Goal: Information Seeking & Learning: Learn about a topic

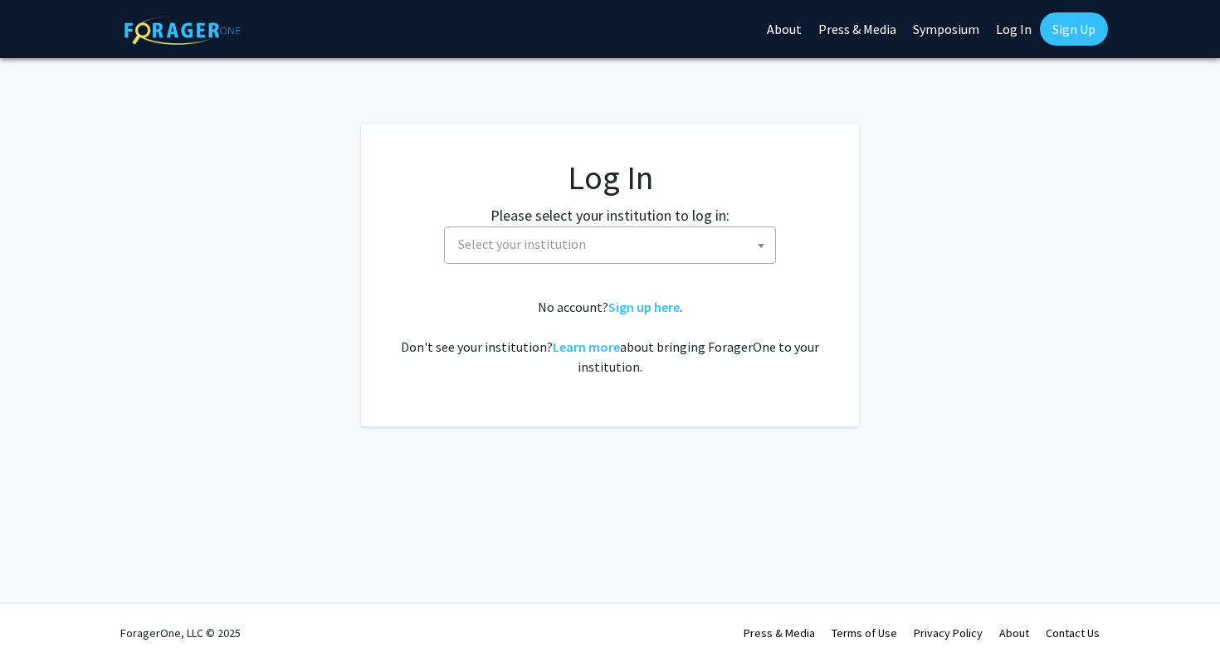
select select
click at [488, 231] on span "Select your institution" at bounding box center [614, 244] width 324 height 34
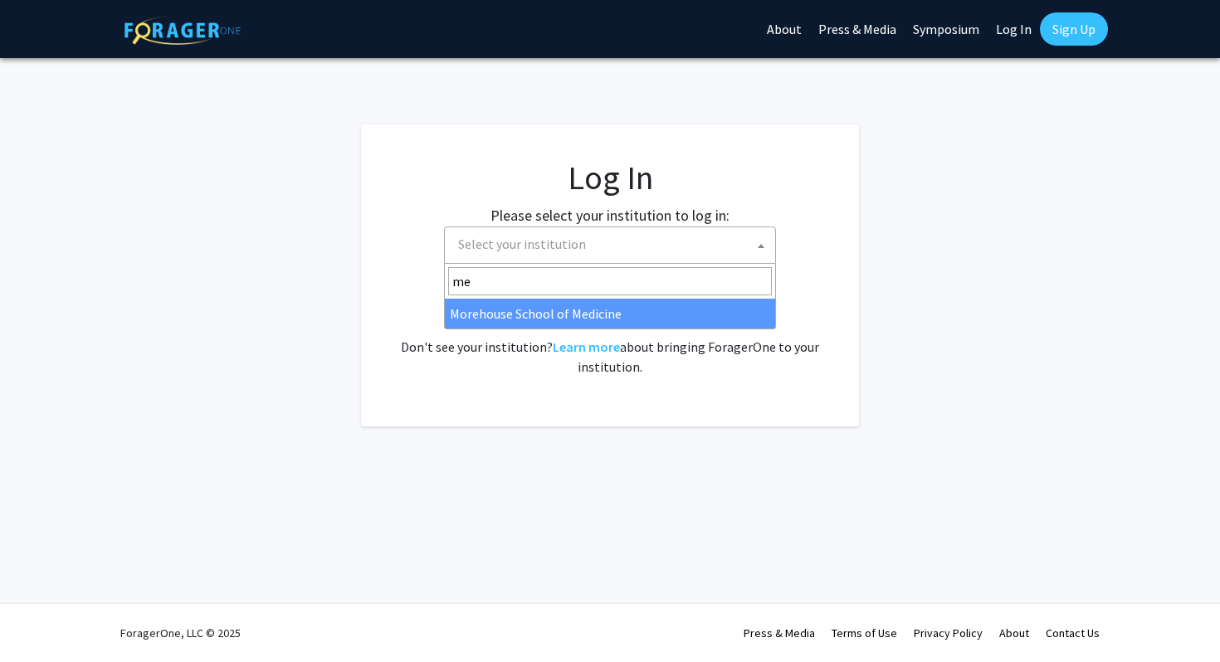
type input "m"
type input "emo"
select select "12"
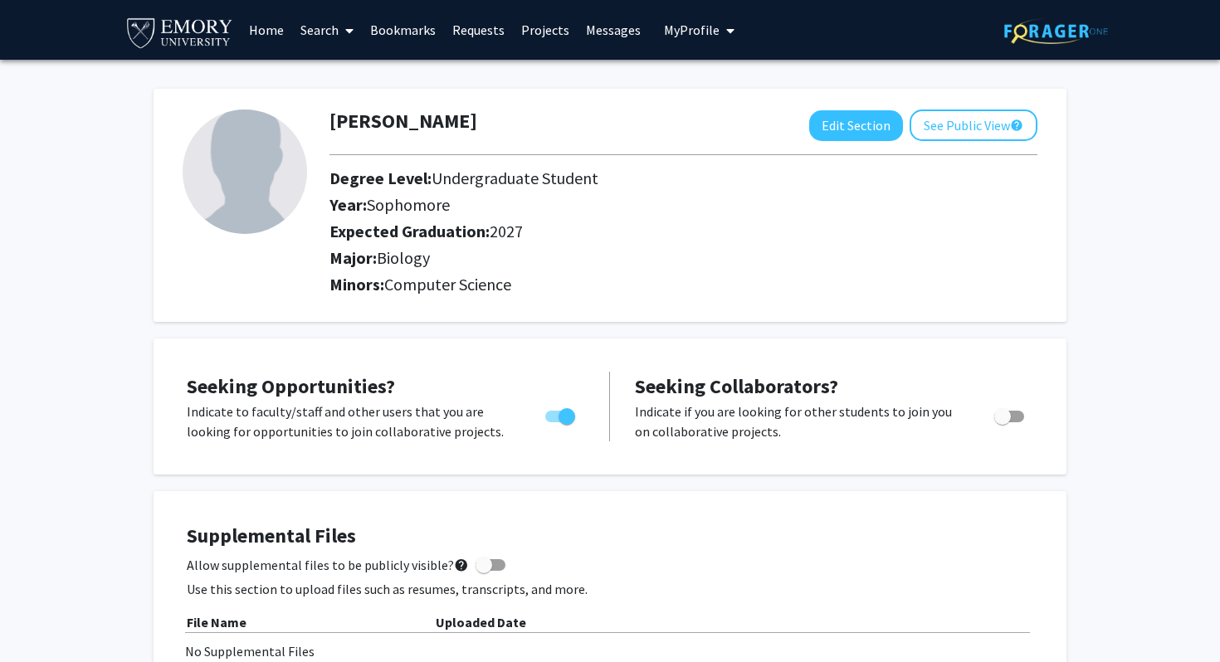
click at [313, 35] on link "Search" at bounding box center [327, 30] width 70 height 58
click at [334, 65] on span "Faculty/Staff" at bounding box center [353, 76] width 122 height 33
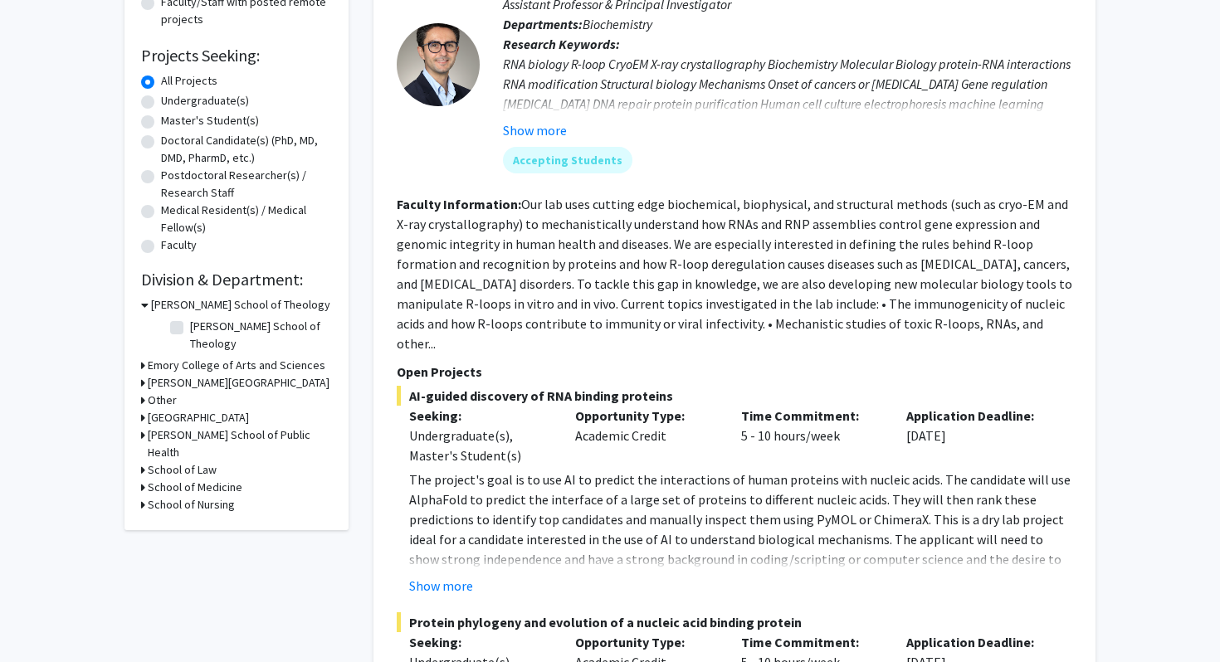
scroll to position [251, 0]
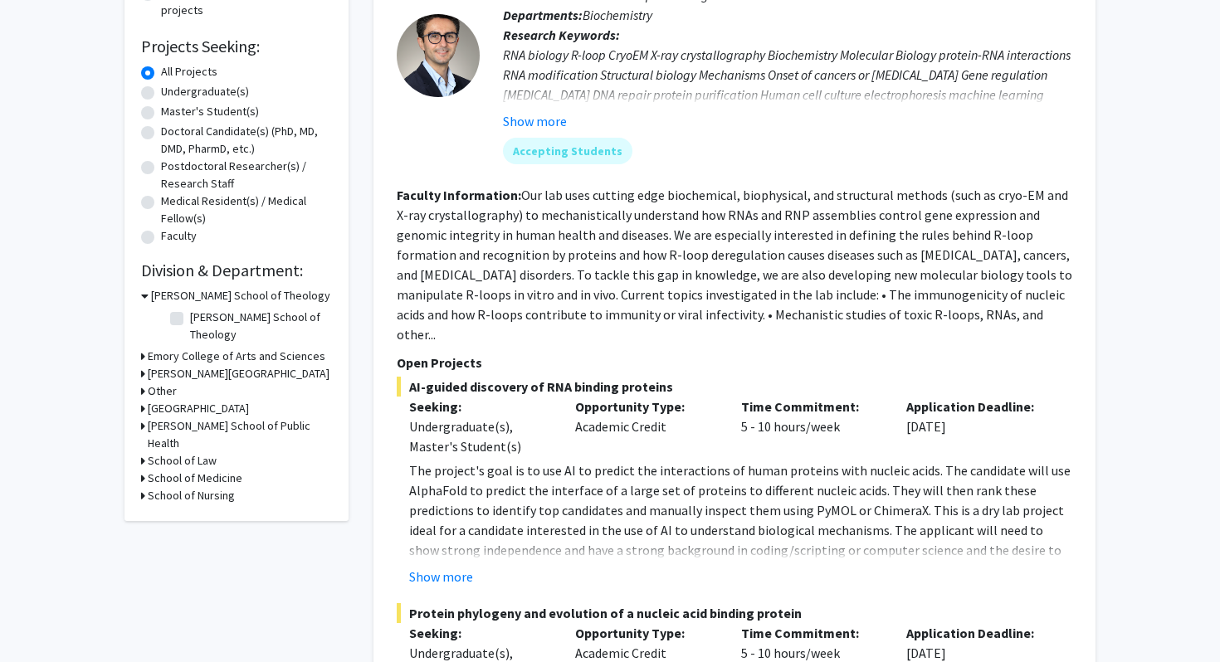
drag, startPoint x: 430, startPoint y: 368, endPoint x: 698, endPoint y: 372, distance: 268.2
click at [698, 377] on span "AI-guided discovery of RNA binding proteins" at bounding box center [735, 387] width 676 height 20
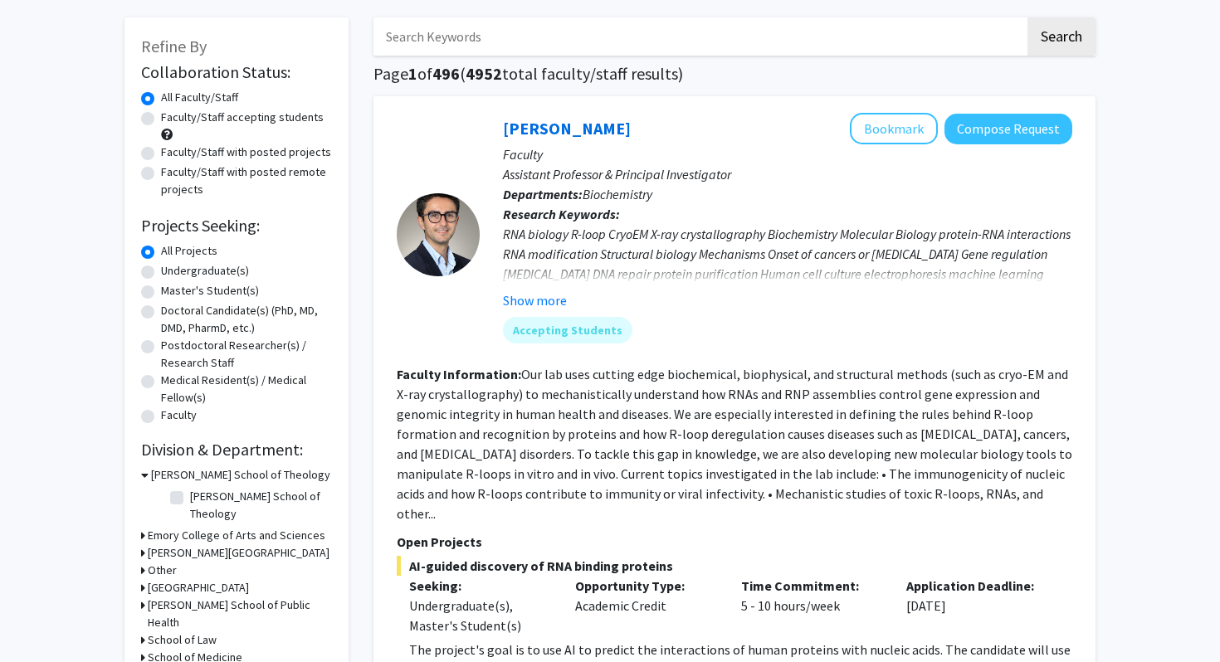
scroll to position [95, 0]
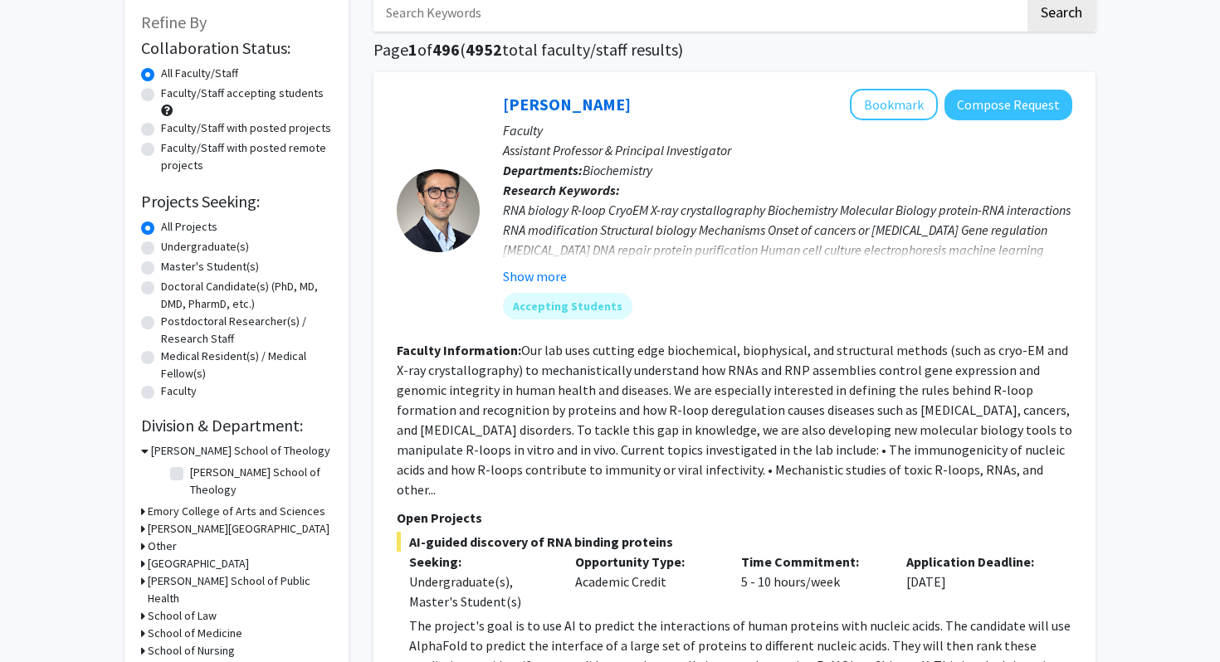
click at [241, 95] on label "Faculty/Staff accepting students" at bounding box center [242, 93] width 163 height 17
click at [172, 95] on input "Faculty/Staff accepting students" at bounding box center [166, 90] width 11 height 11
radio input "true"
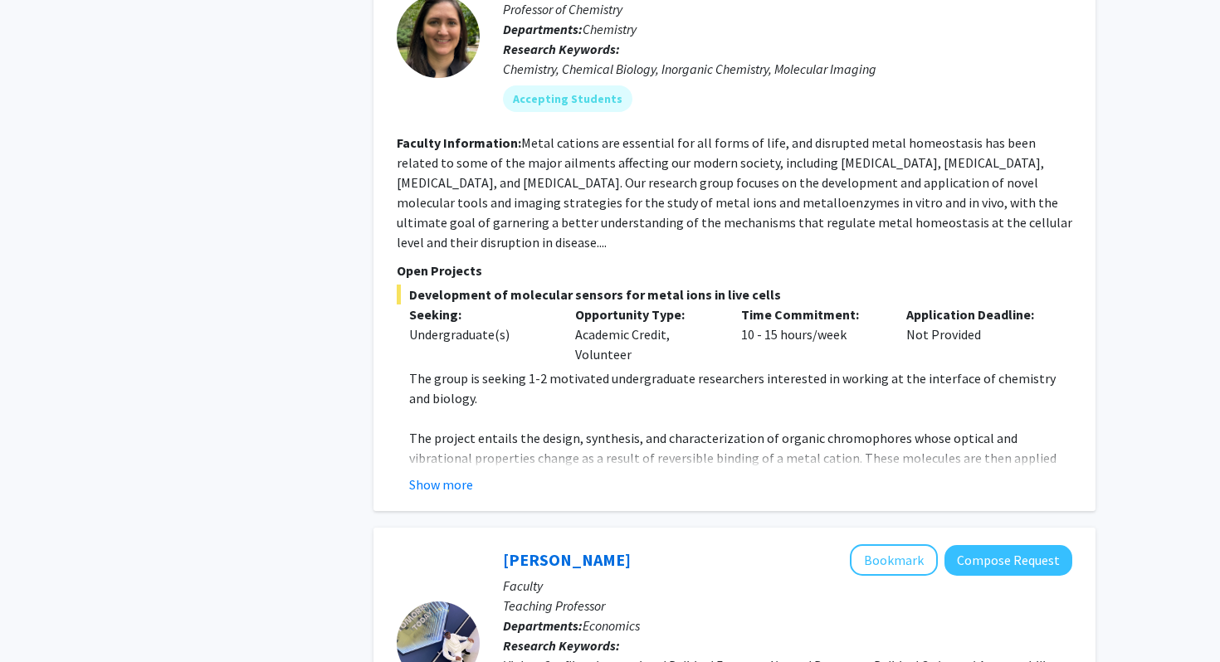
scroll to position [2874, 0]
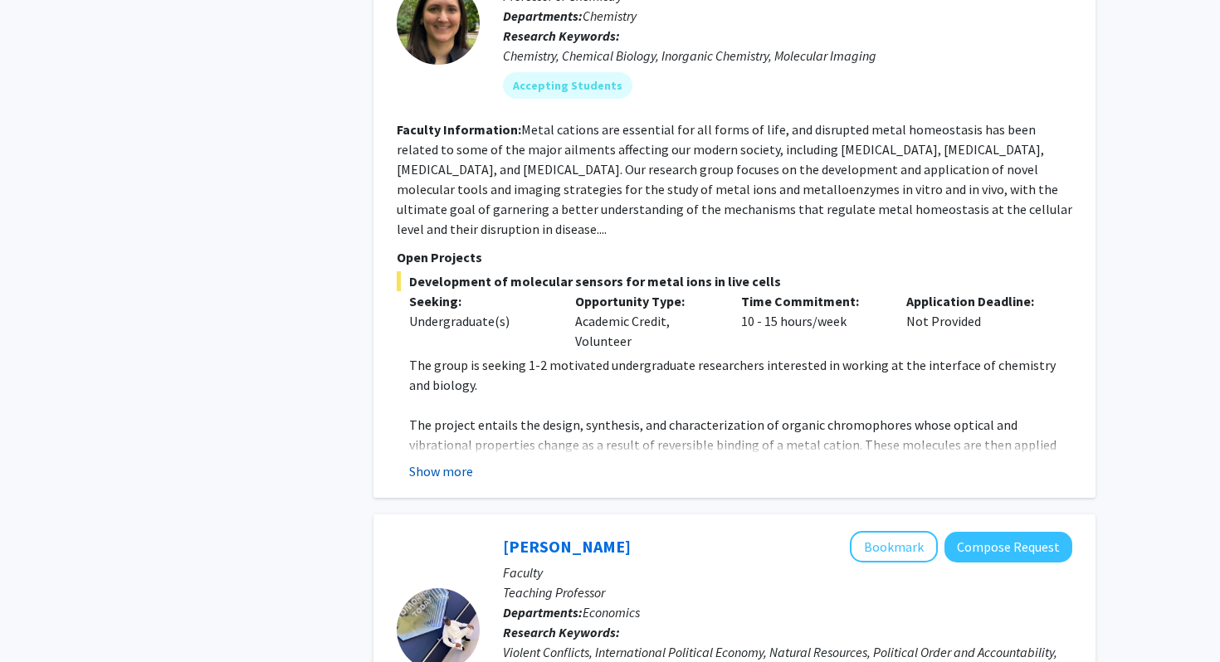
click at [433, 462] on button "Show more" at bounding box center [441, 472] width 64 height 20
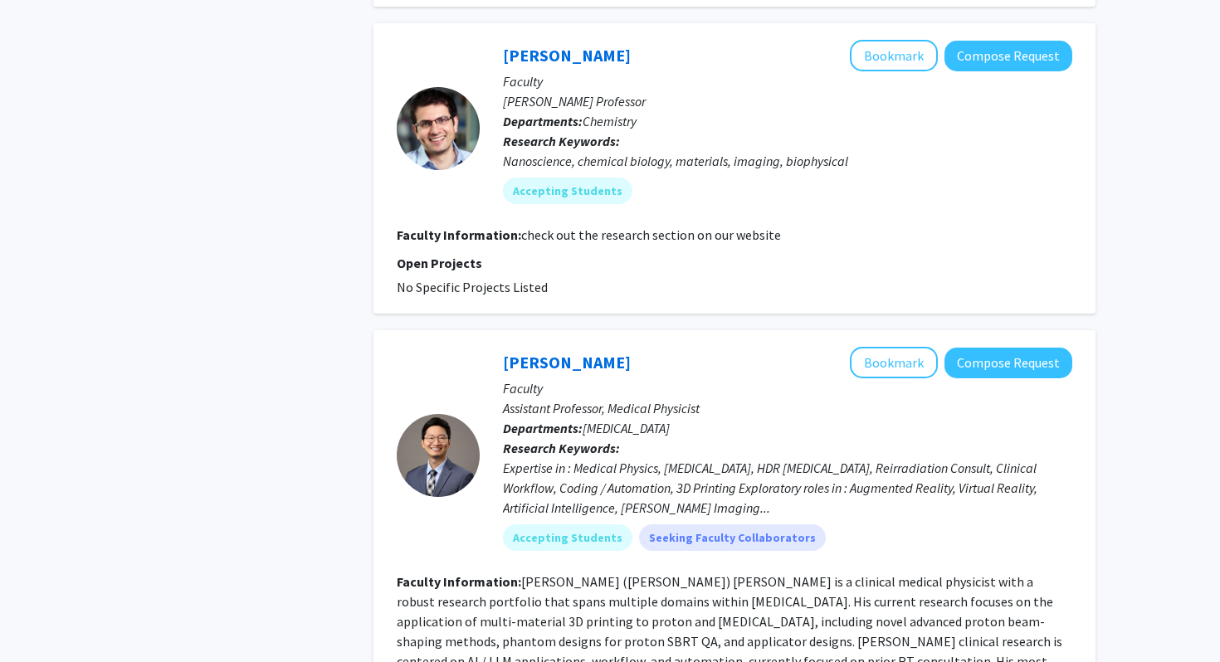
scroll to position [4430, 0]
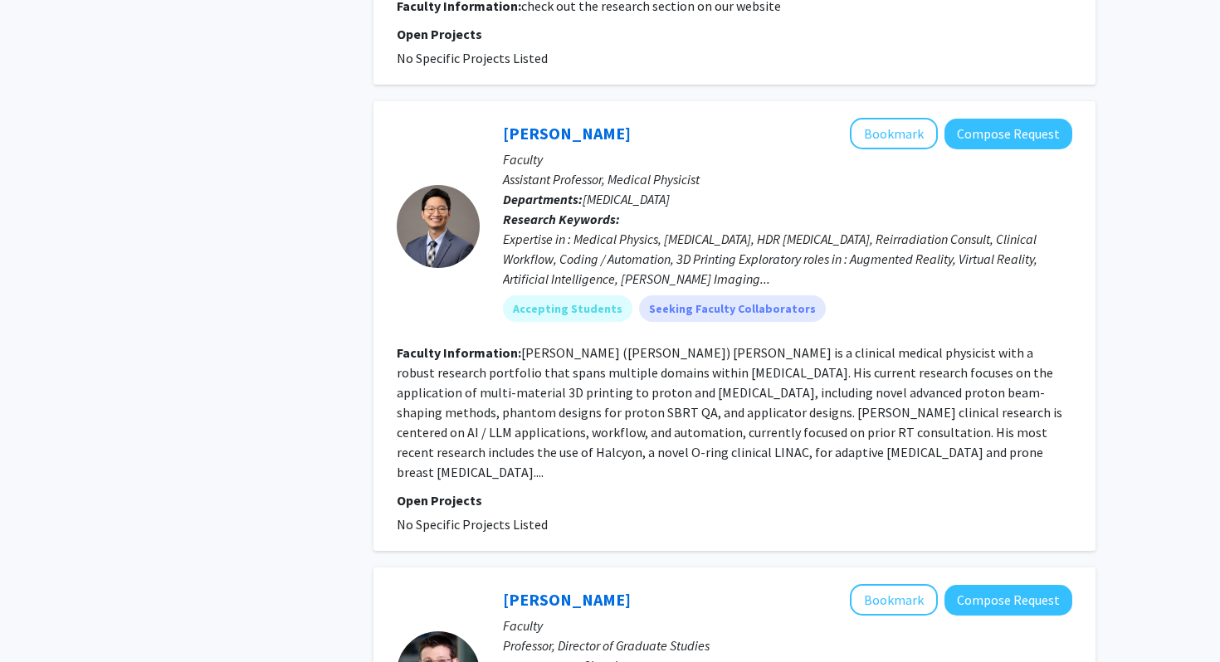
click at [546, 365] on fg-read-more "[PERSON_NAME] ([PERSON_NAME]) [PERSON_NAME] is a clinical medical physicist wit…" at bounding box center [730, 413] width 666 height 136
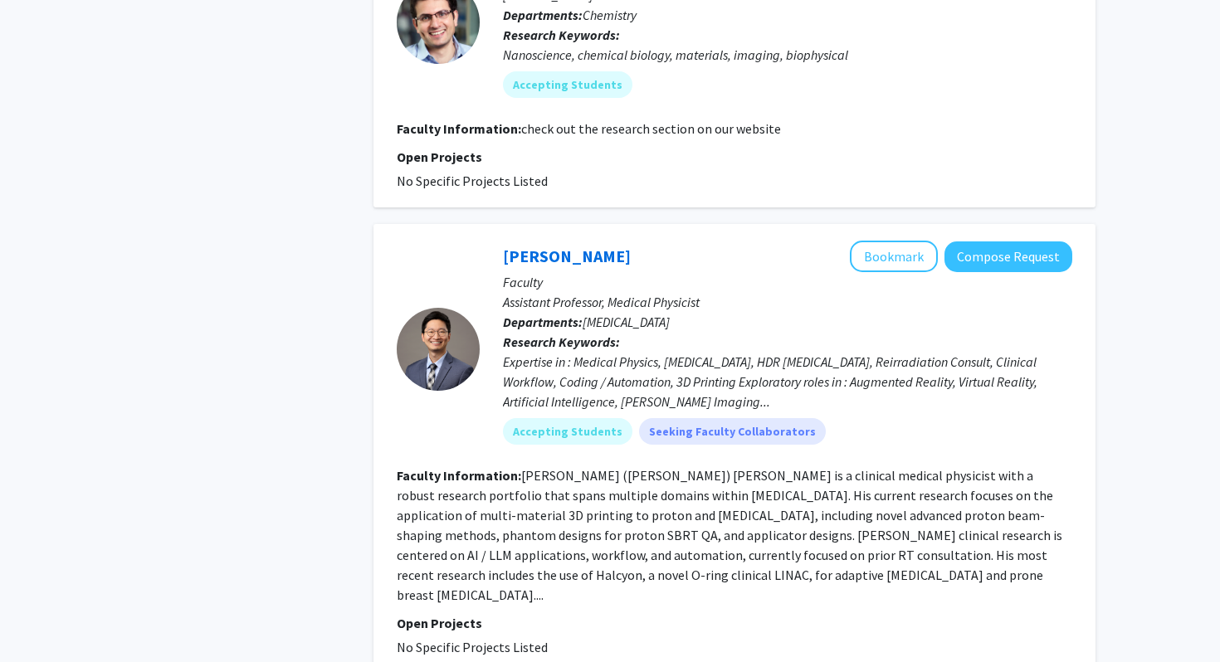
scroll to position [4301, 0]
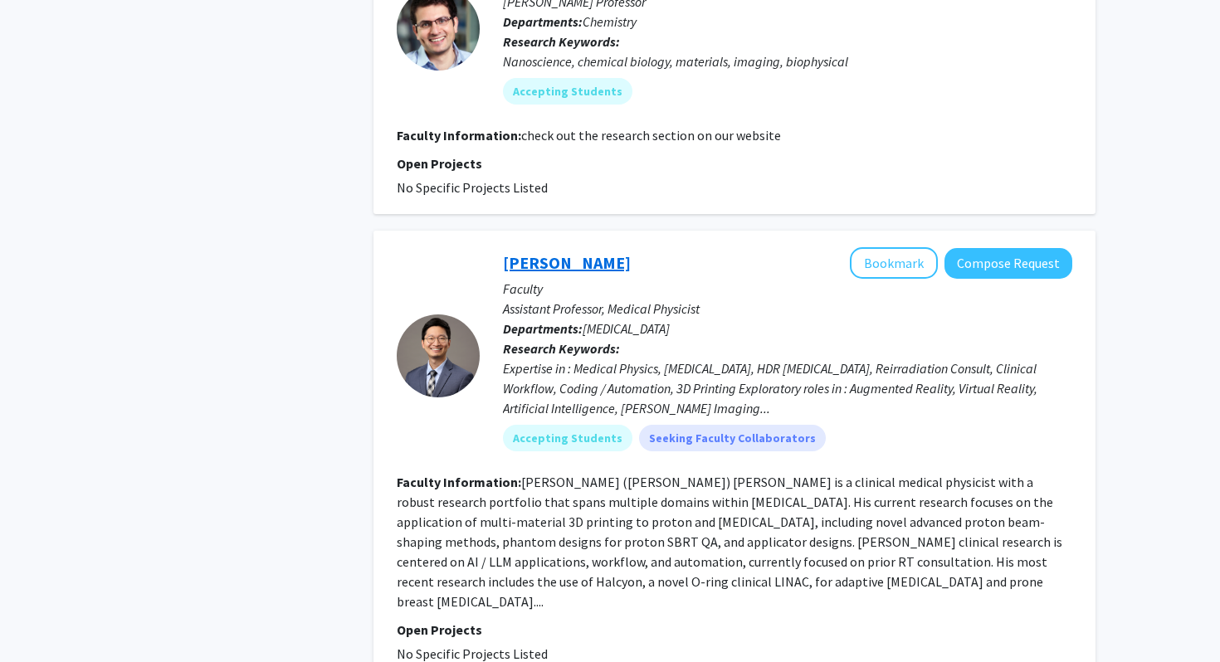
click at [541, 252] on link "[PERSON_NAME]" at bounding box center [567, 262] width 128 height 21
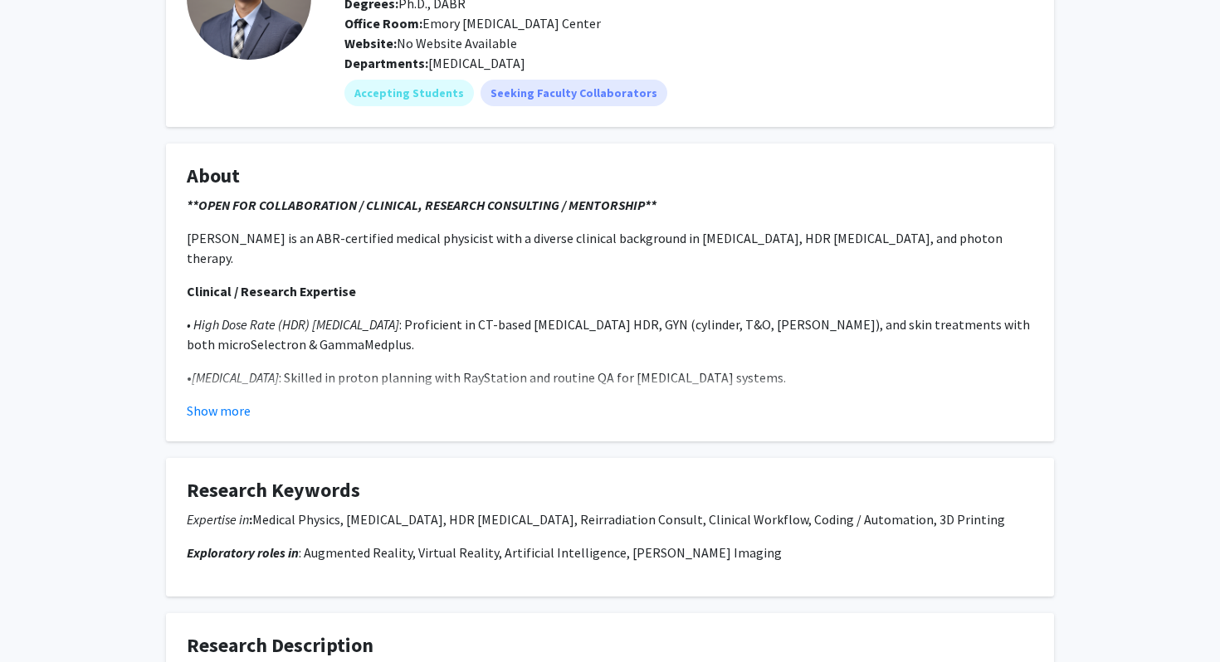
scroll to position [164, 0]
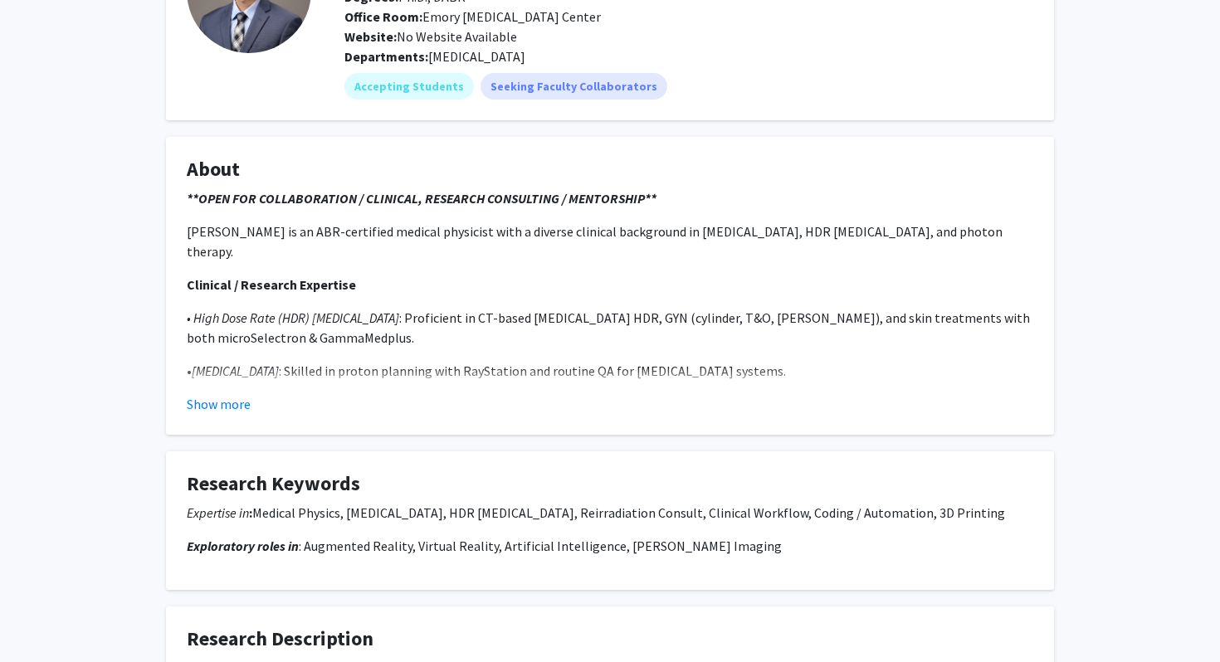
click at [222, 391] on fg-read-more "**OPEN FOR COLLABORATION / CLINICAL, RESEARCH CONSULTING / MENTORSHIP** [PERSON…" at bounding box center [610, 301] width 847 height 226
click at [222, 398] on button "Show more" at bounding box center [219, 404] width 64 height 20
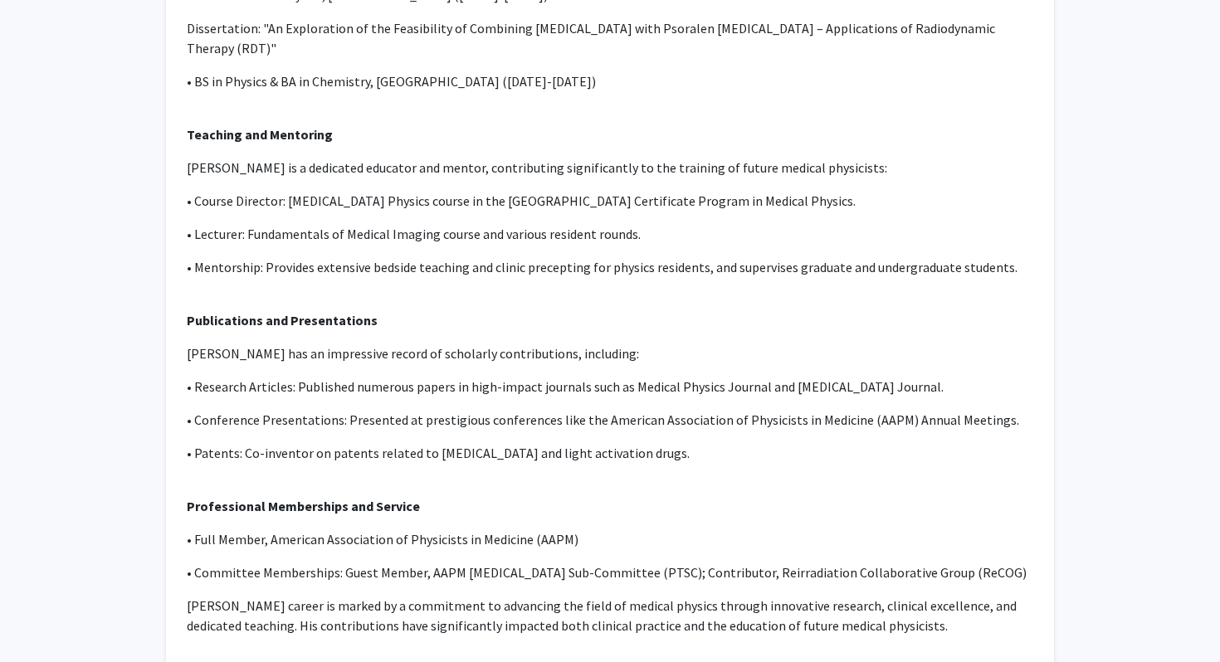
scroll to position [931, 0]
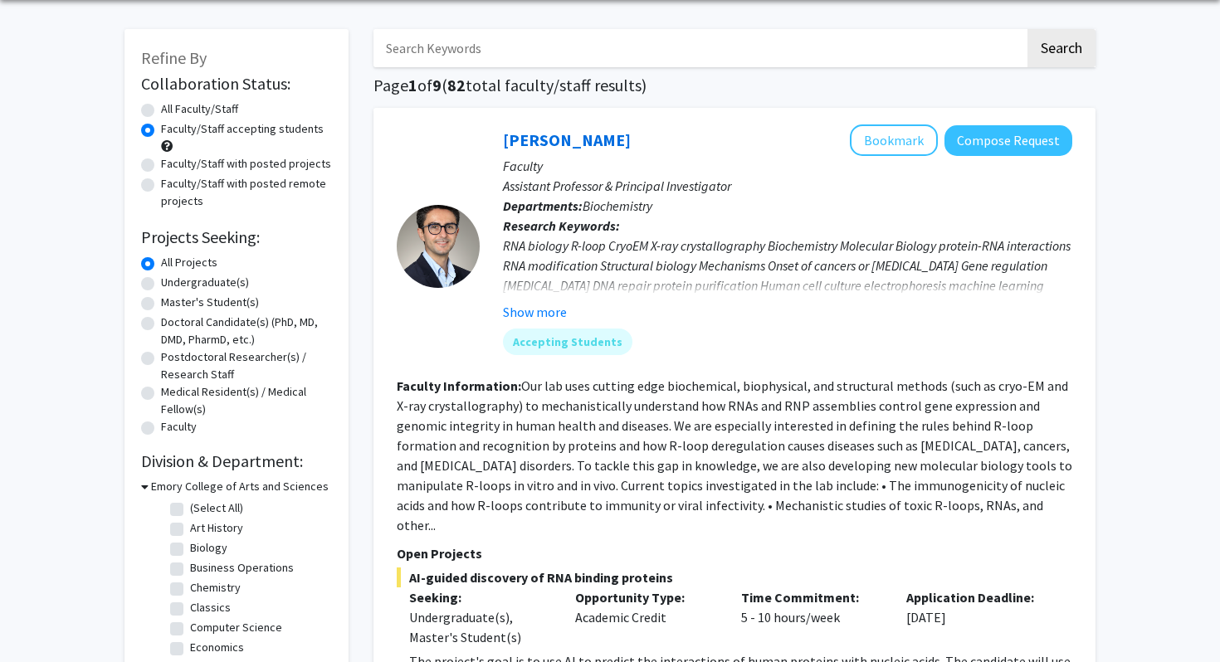
scroll to position [184, 0]
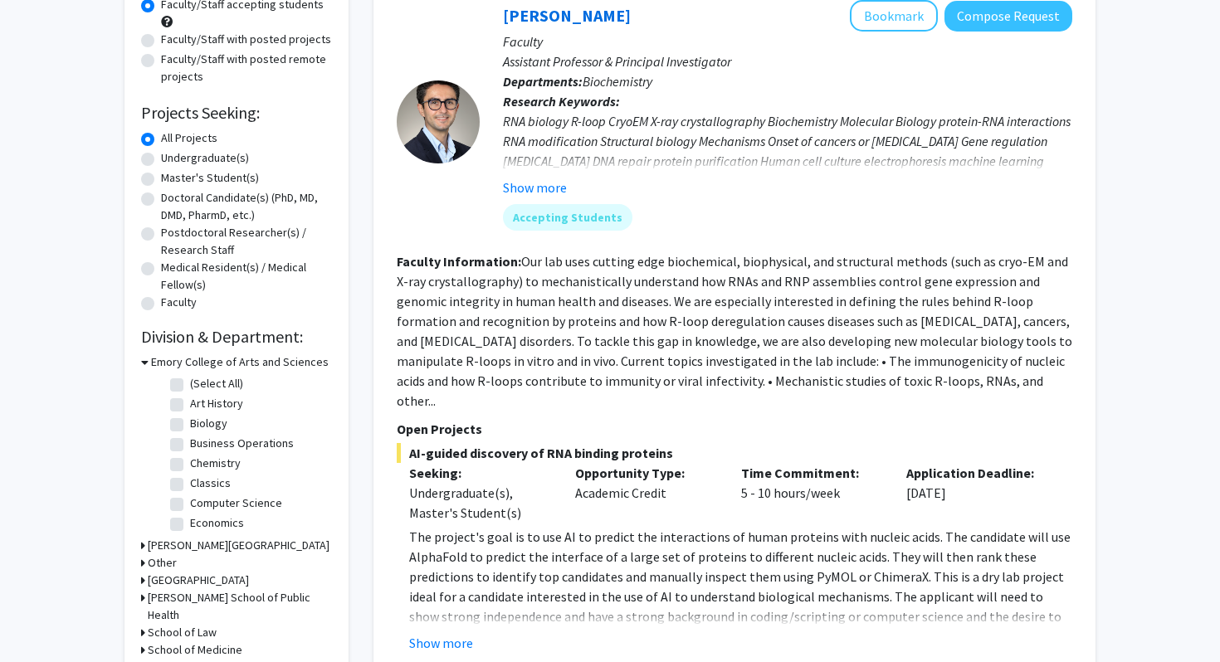
click at [205, 423] on label "Biology" at bounding box center [208, 423] width 37 height 17
click at [201, 423] on input "Biology" at bounding box center [195, 420] width 11 height 11
checkbox input "true"
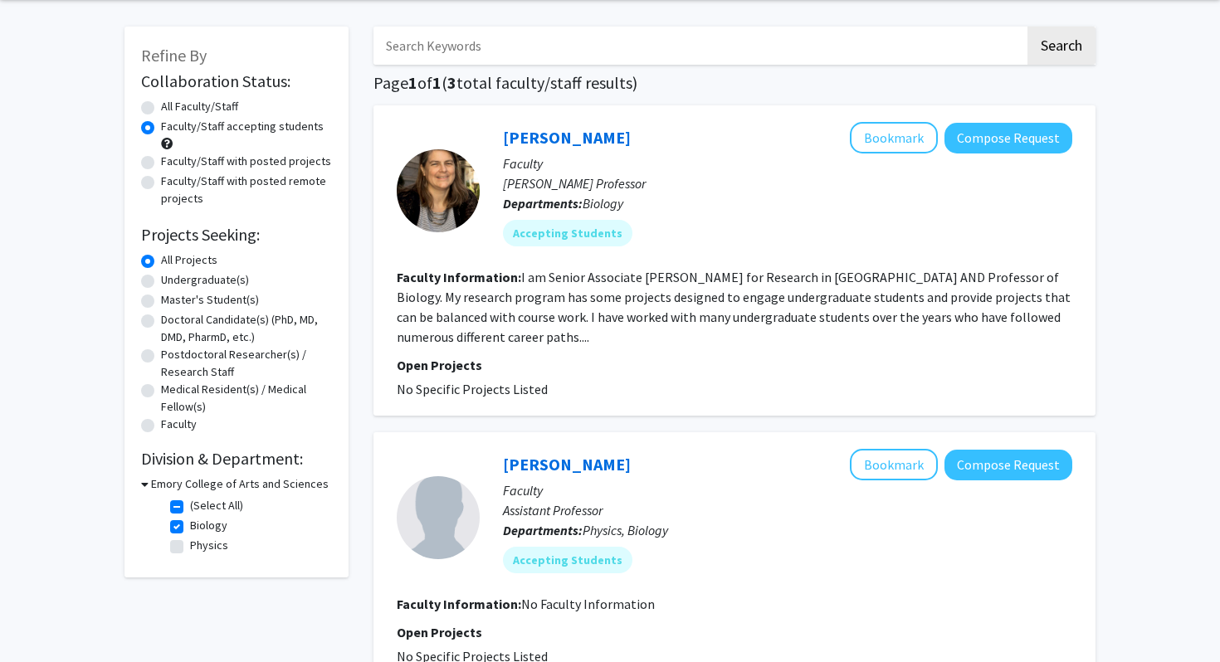
scroll to position [64, 0]
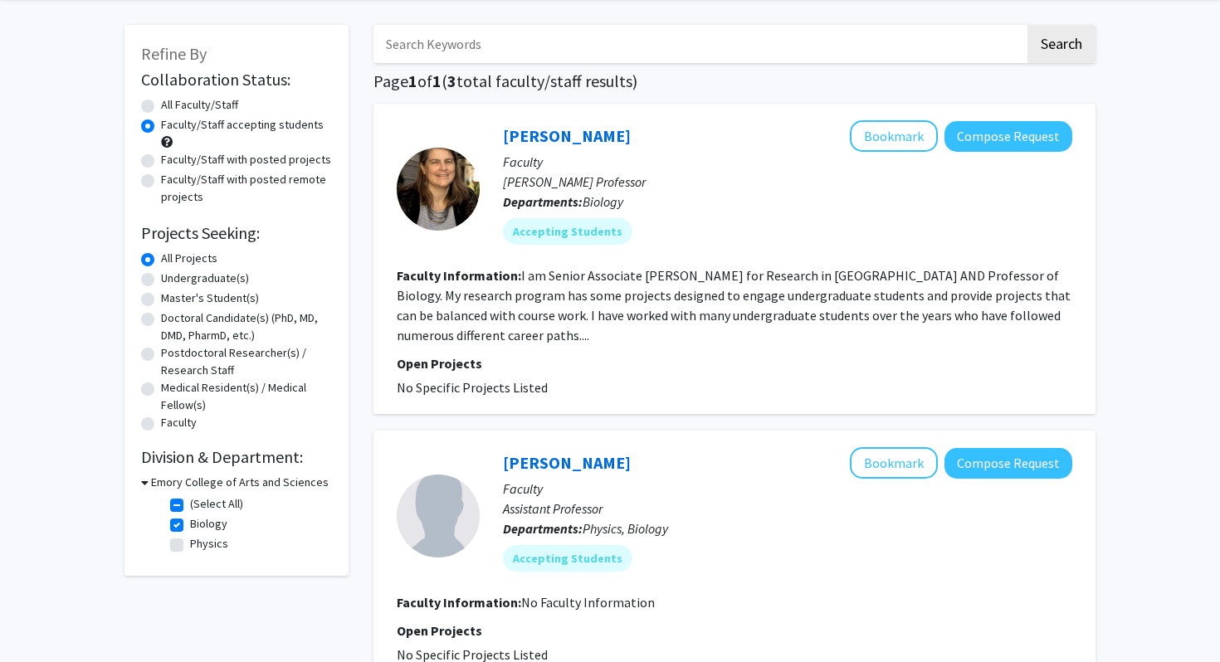
click at [190, 526] on label "Biology" at bounding box center [208, 524] width 37 height 17
click at [190, 526] on input "Biology" at bounding box center [195, 521] width 11 height 11
checkbox input "false"
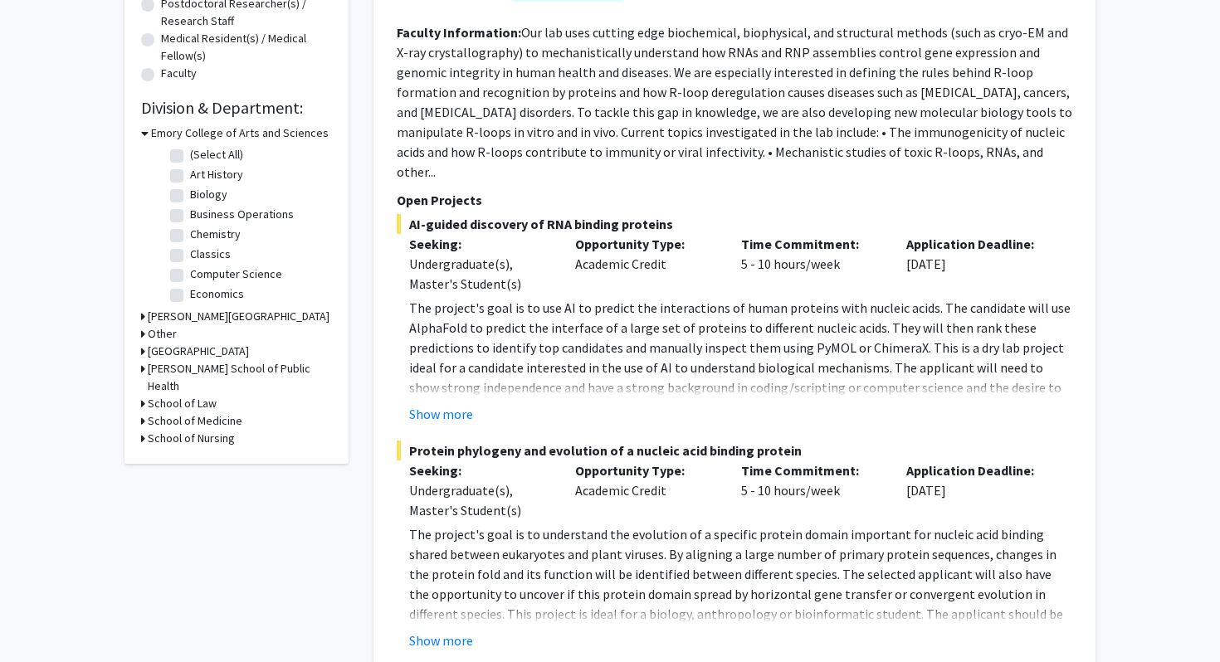
scroll to position [415, 0]
click at [169, 411] on h3 "School of Medicine" at bounding box center [195, 419] width 95 height 17
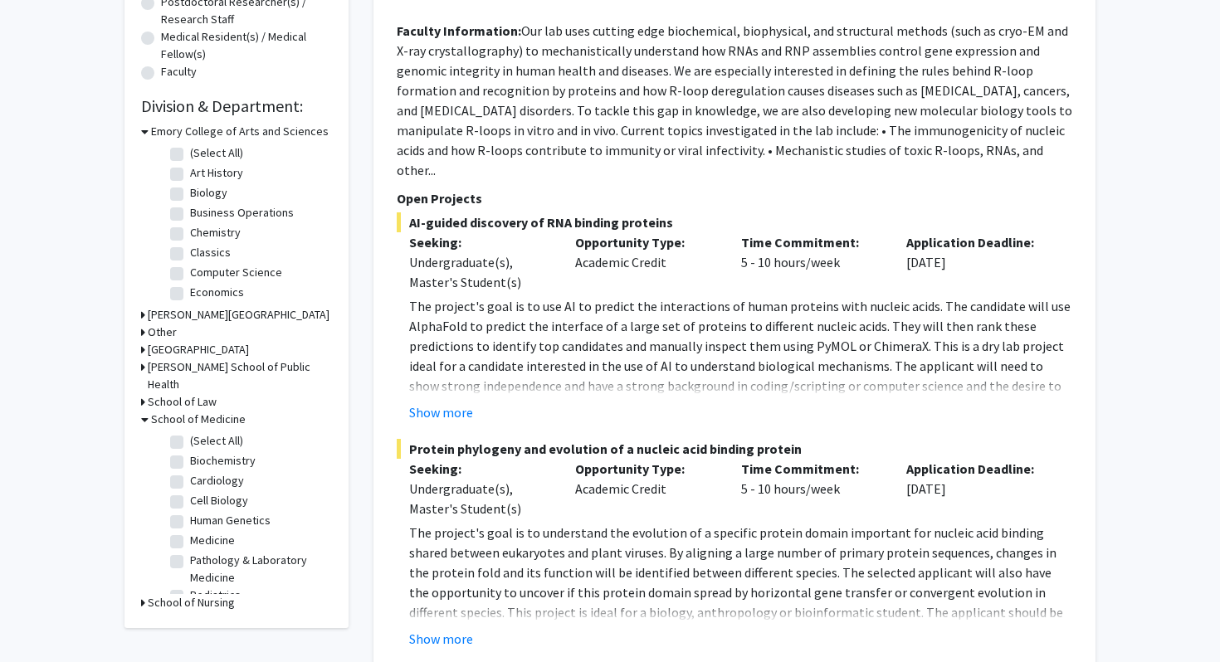
click at [190, 432] on label "(Select All)" at bounding box center [216, 440] width 53 height 17
click at [190, 432] on input "(Select All)" at bounding box center [195, 437] width 11 height 11
checkbox input "true"
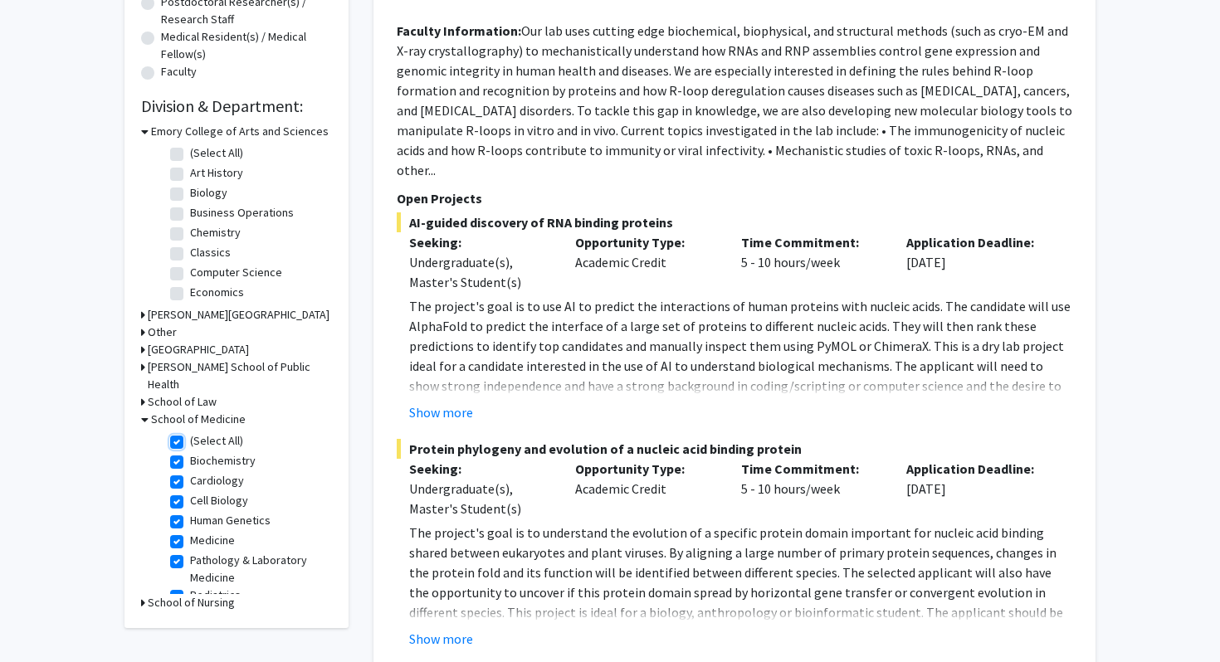
checkbox input "true"
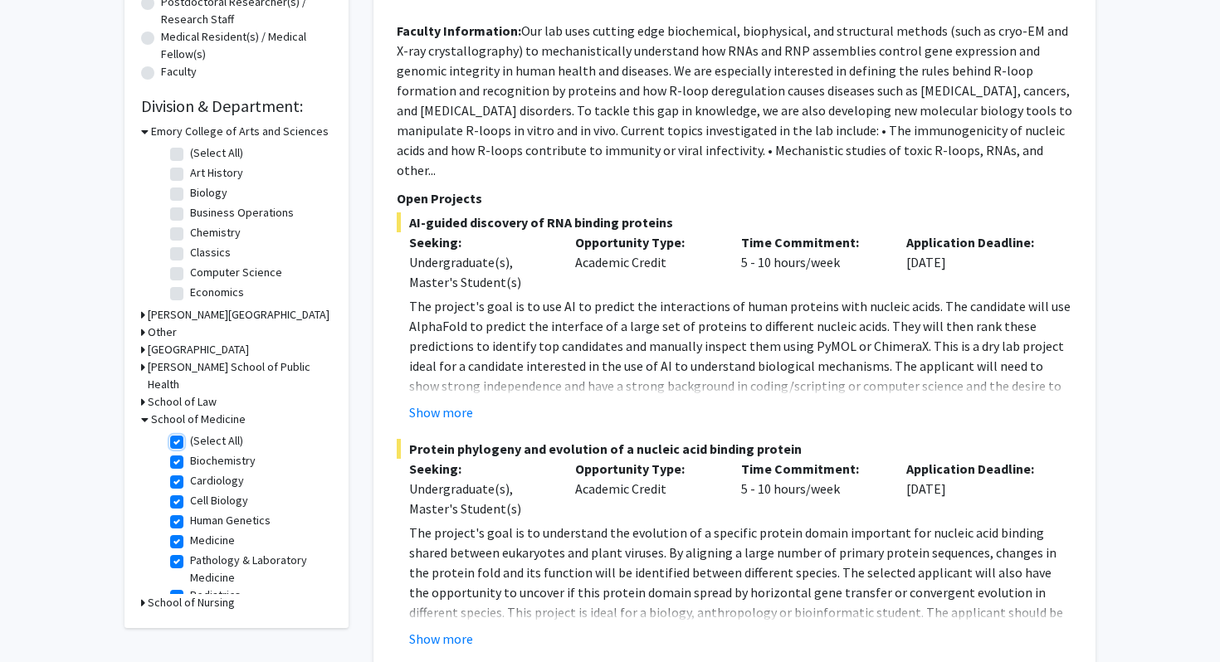
checkbox input "true"
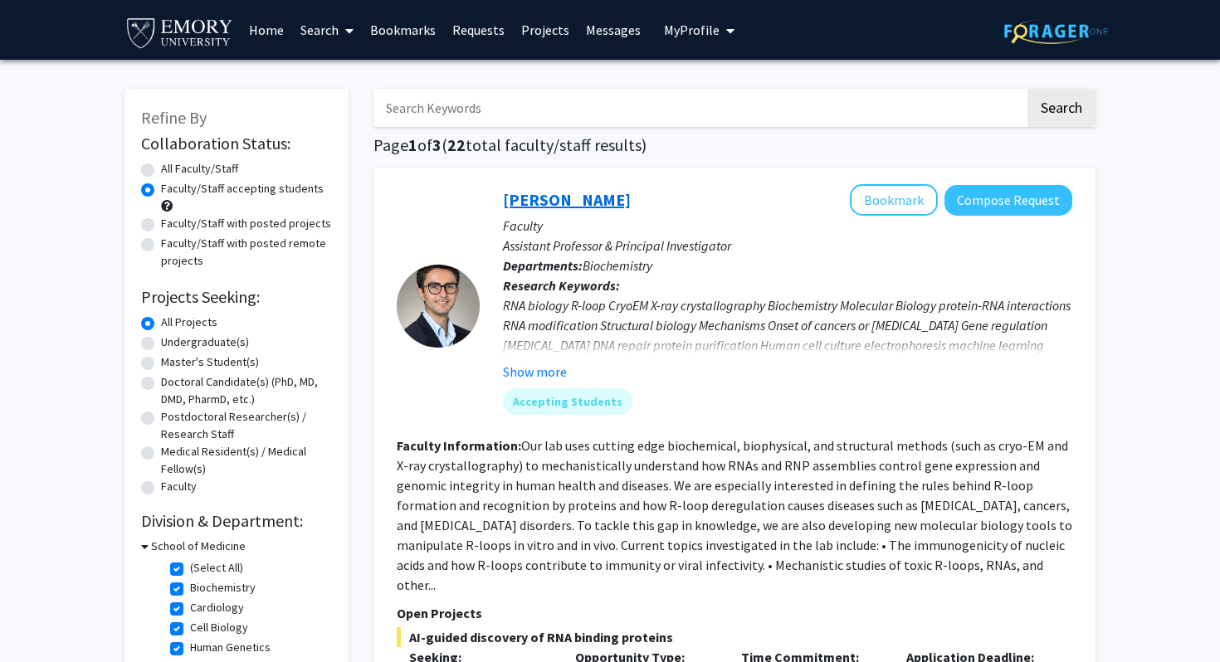
click at [585, 205] on link "[PERSON_NAME]" at bounding box center [567, 199] width 128 height 21
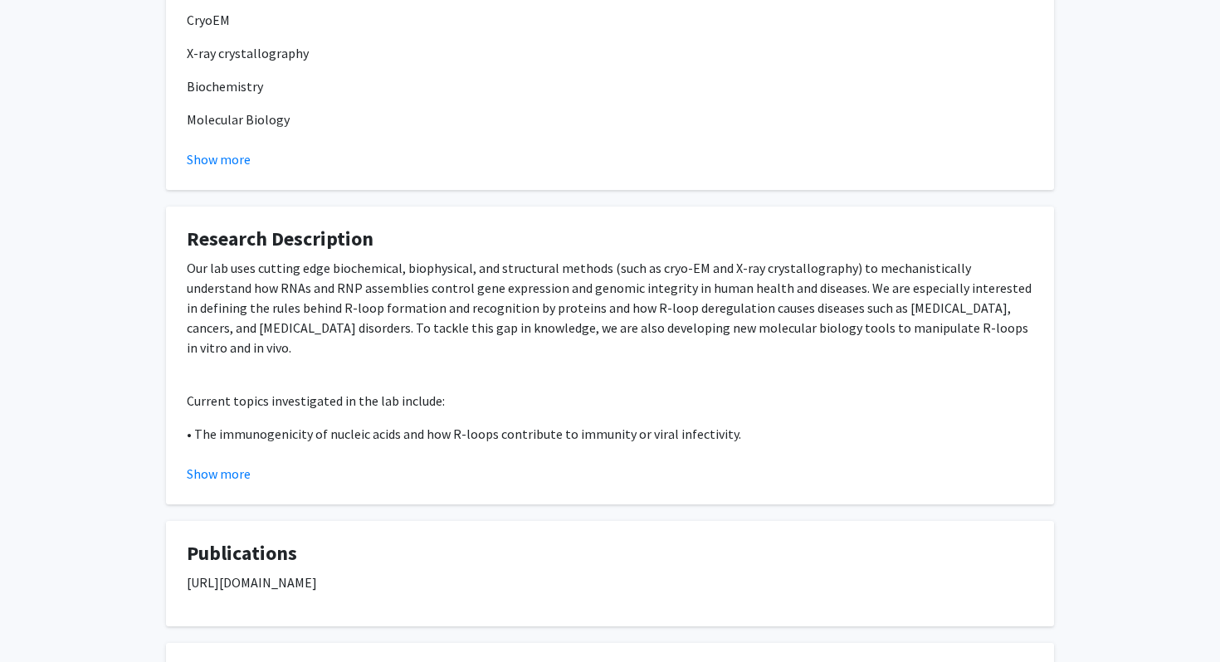
scroll to position [1245, 0]
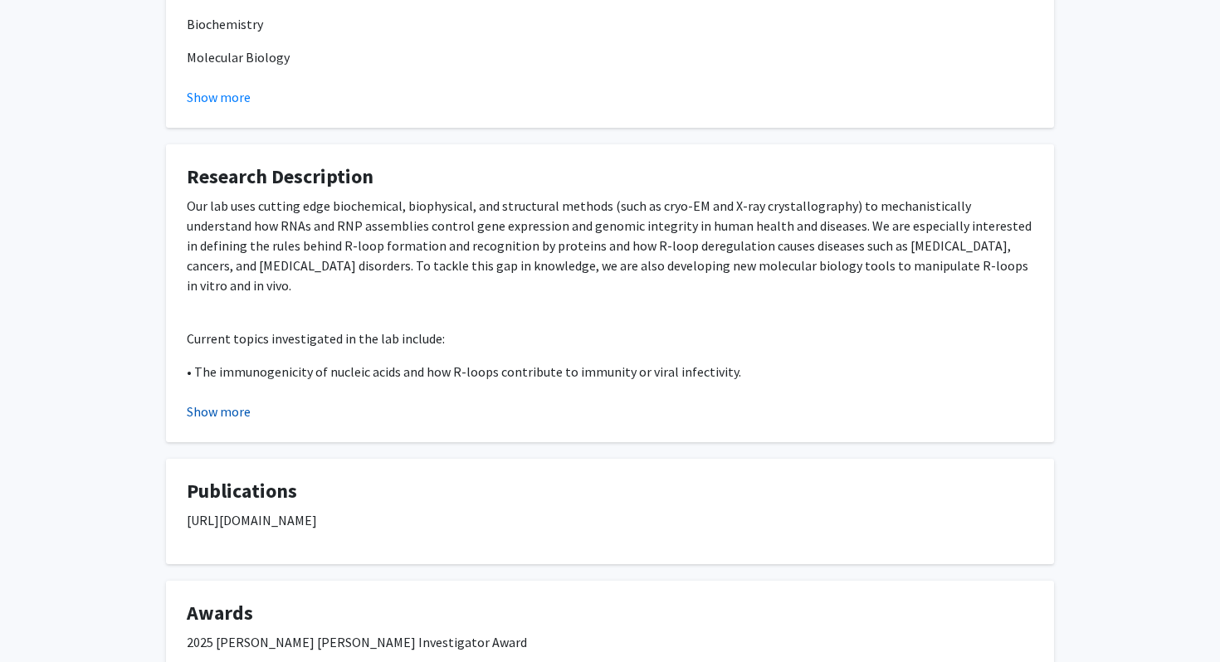
click at [224, 418] on button "Show more" at bounding box center [219, 412] width 64 height 20
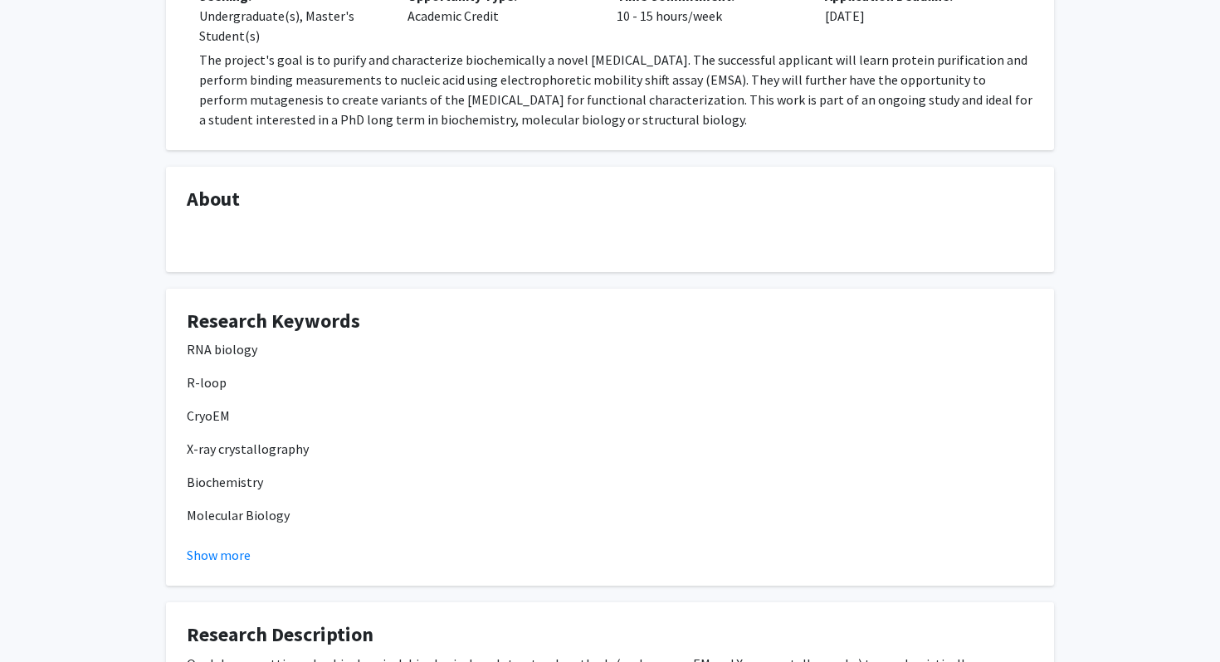
scroll to position [0, 0]
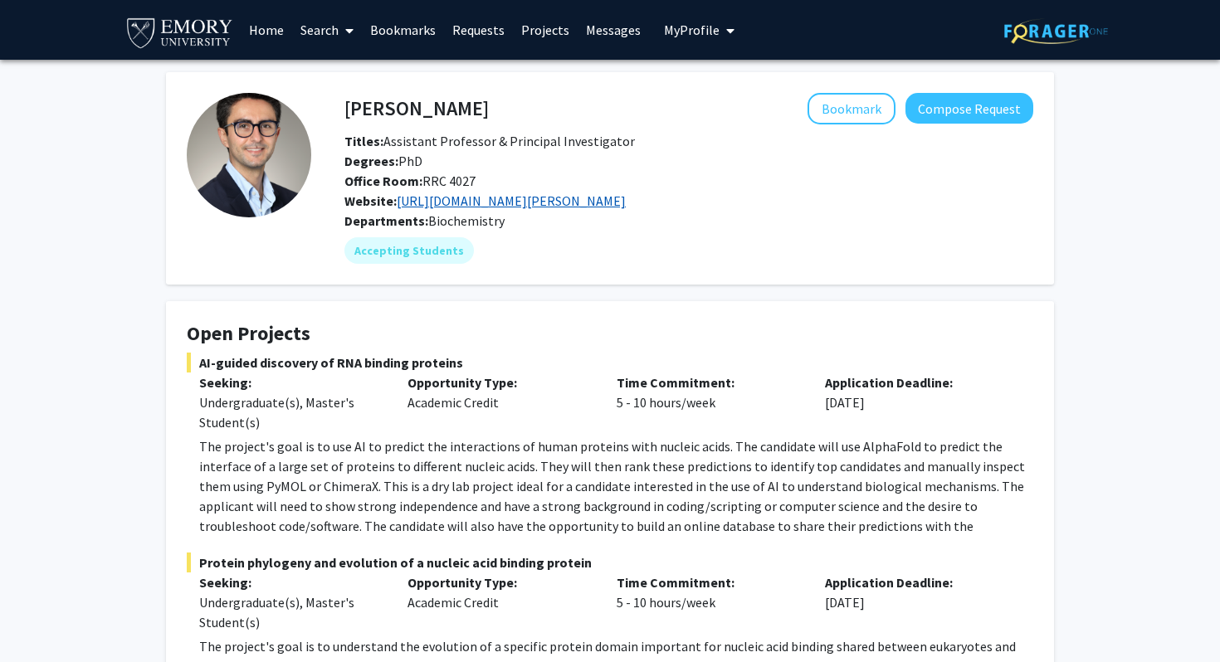
click at [477, 203] on link "[URL][DOMAIN_NAME][PERSON_NAME]" at bounding box center [511, 201] width 229 height 17
